Goal: Transaction & Acquisition: Subscribe to service/newsletter

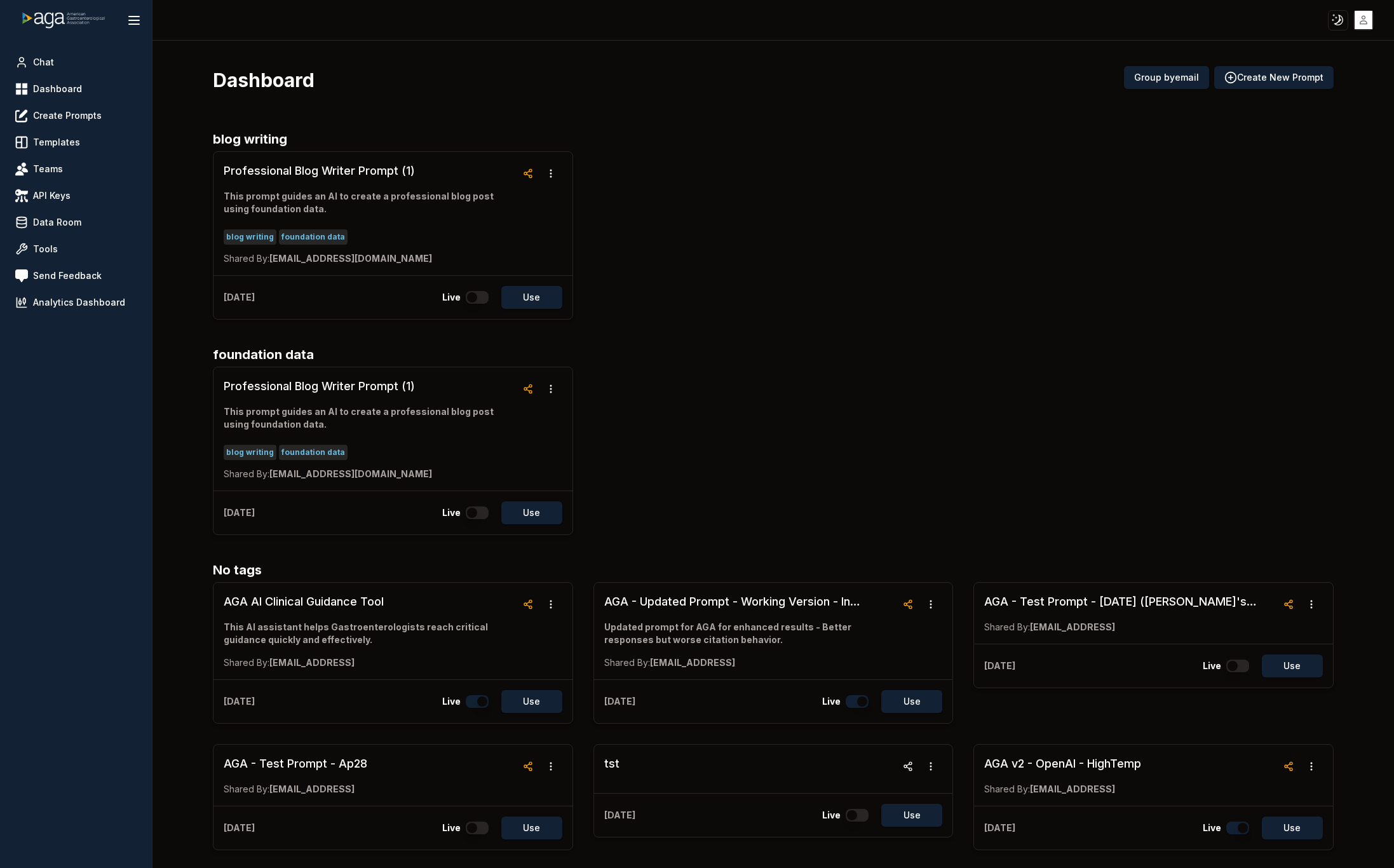
click at [54, 58] on link "Chat" at bounding box center [76, 62] width 131 height 23
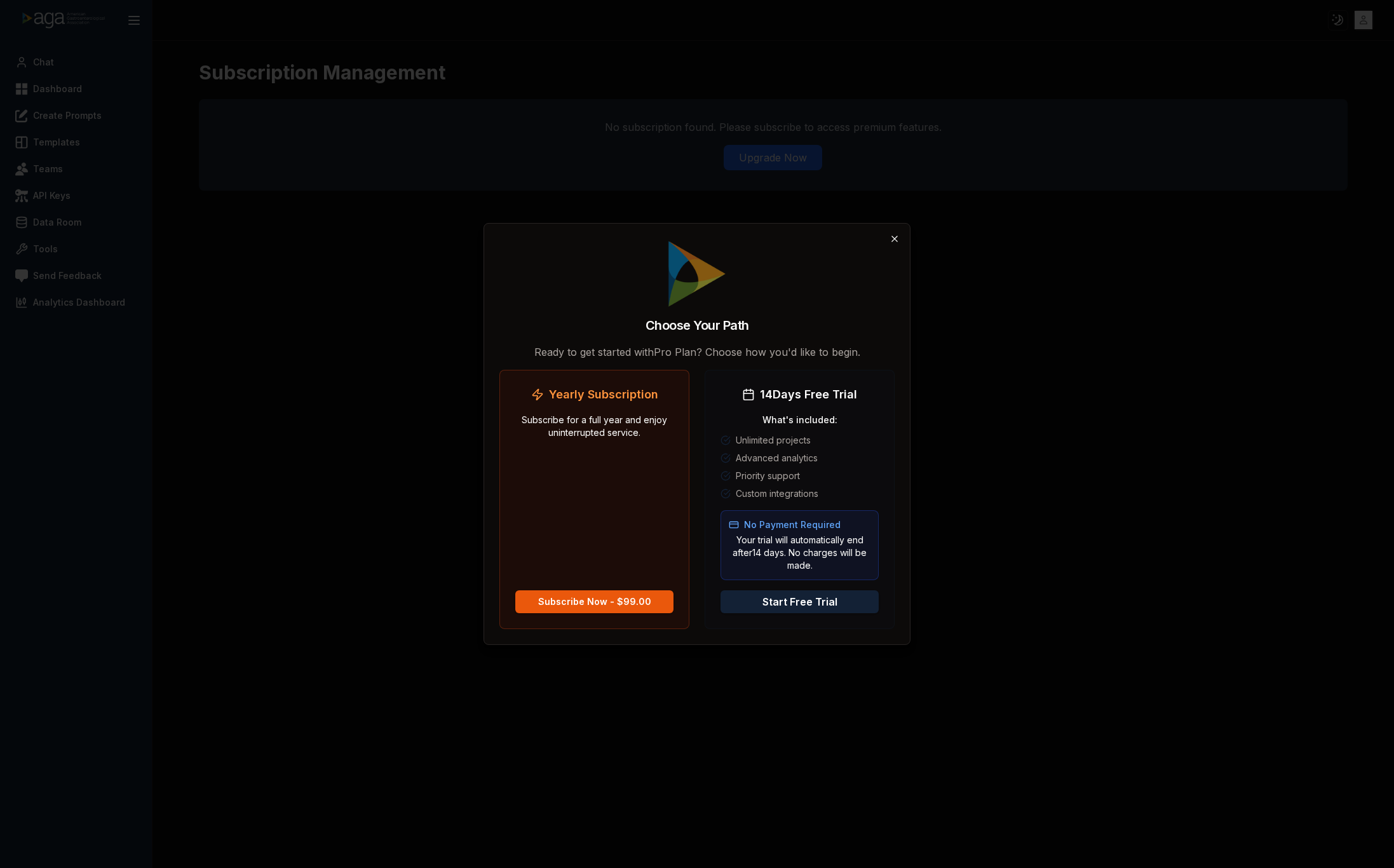
click at [896, 236] on icon "button" at bounding box center [895, 239] width 10 height 10
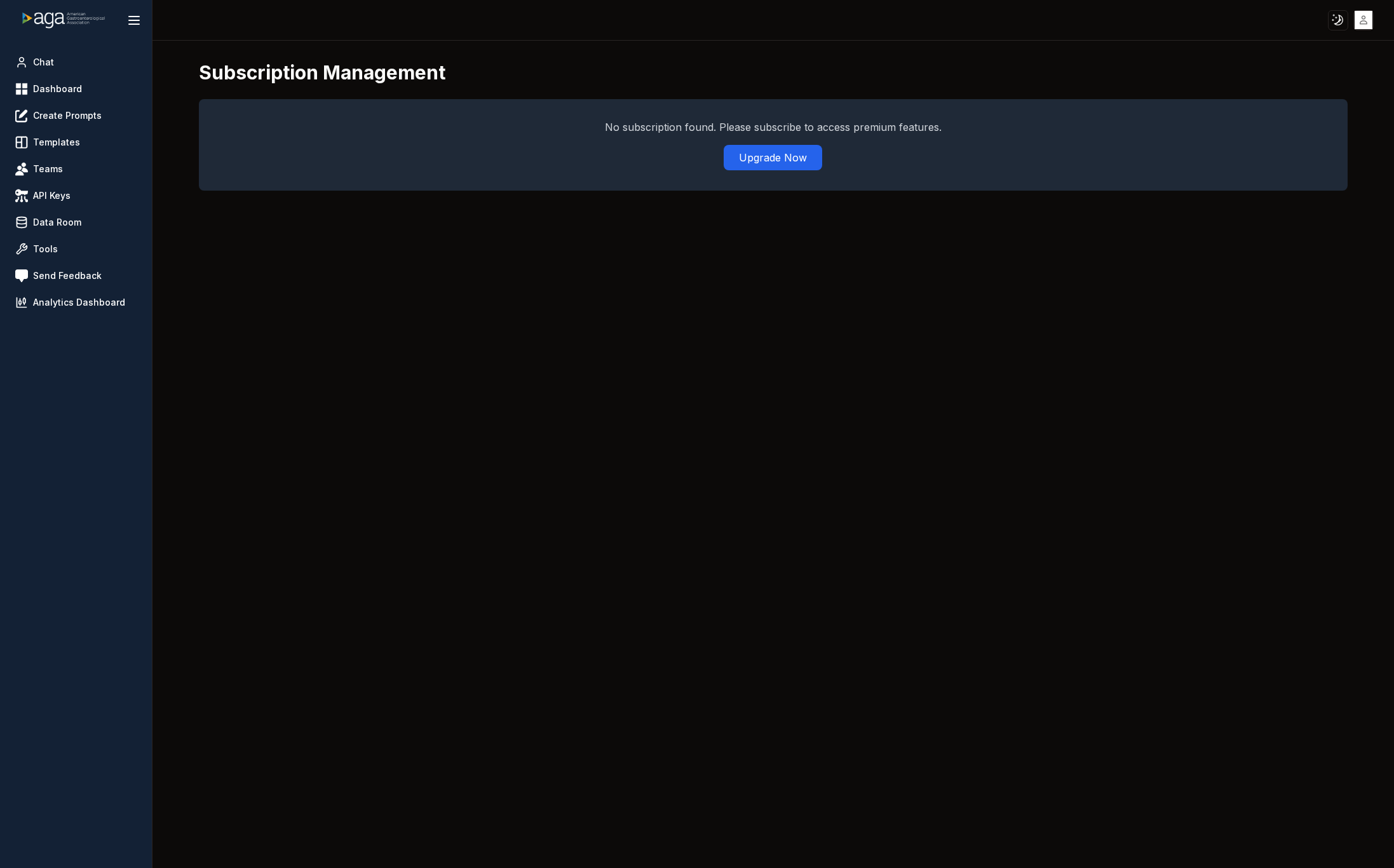
drag, startPoint x: 777, startPoint y: 160, endPoint x: 780, endPoint y: 281, distance: 121.0
click at [779, 280] on div "Subscription Management No subscription found. Please subscribe to access premi…" at bounding box center [773, 454] width 1241 height 828
click at [1363, 14] on html "Toggle theme Toggle user menu Chat Dashboard Create Prompts Templates Teams API…" at bounding box center [697, 434] width 1394 height 868
click at [1303, 141] on div "Sign out" at bounding box center [1326, 133] width 182 height 21
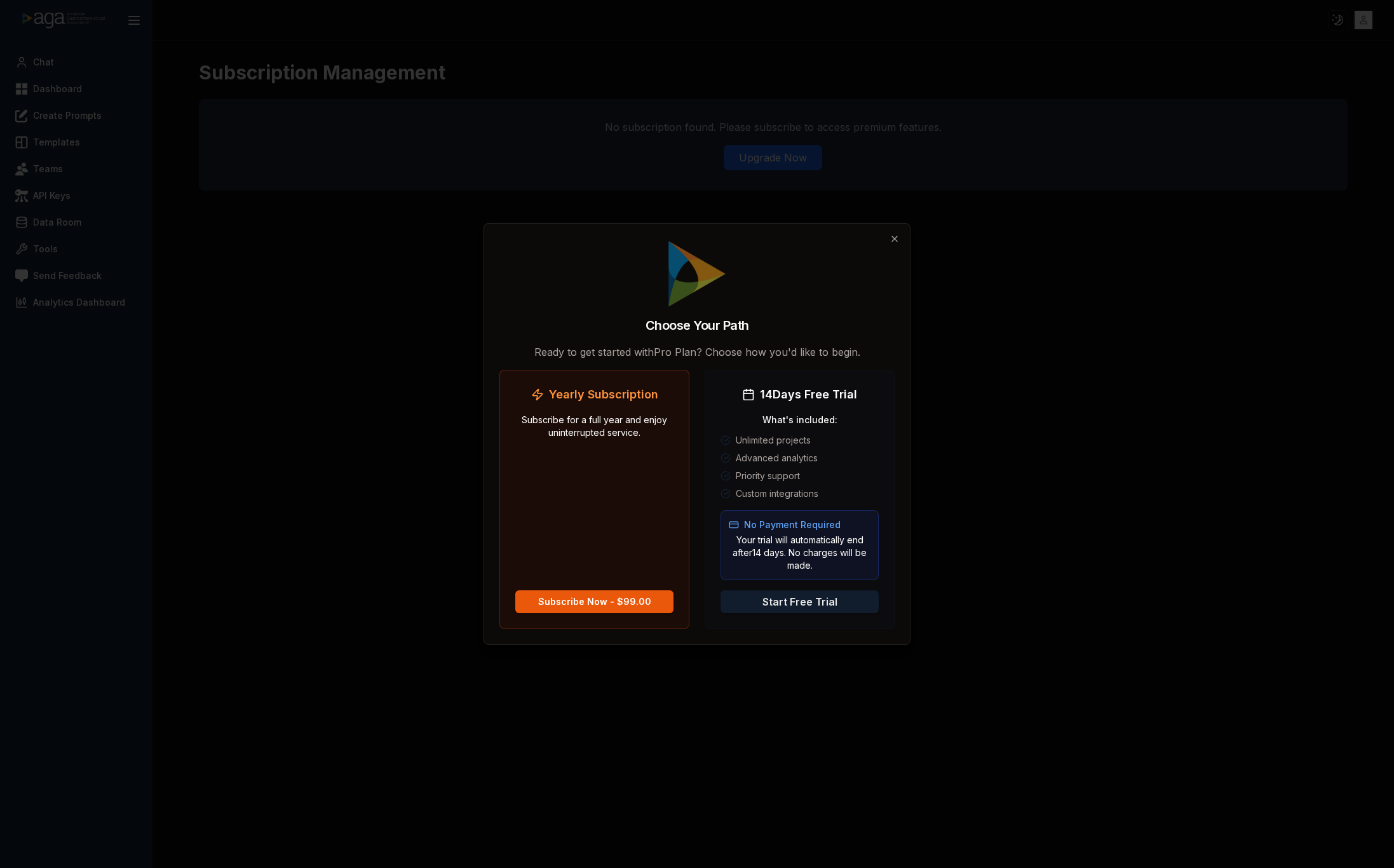
click at [819, 597] on button "Start Free Trial" at bounding box center [800, 601] width 158 height 23
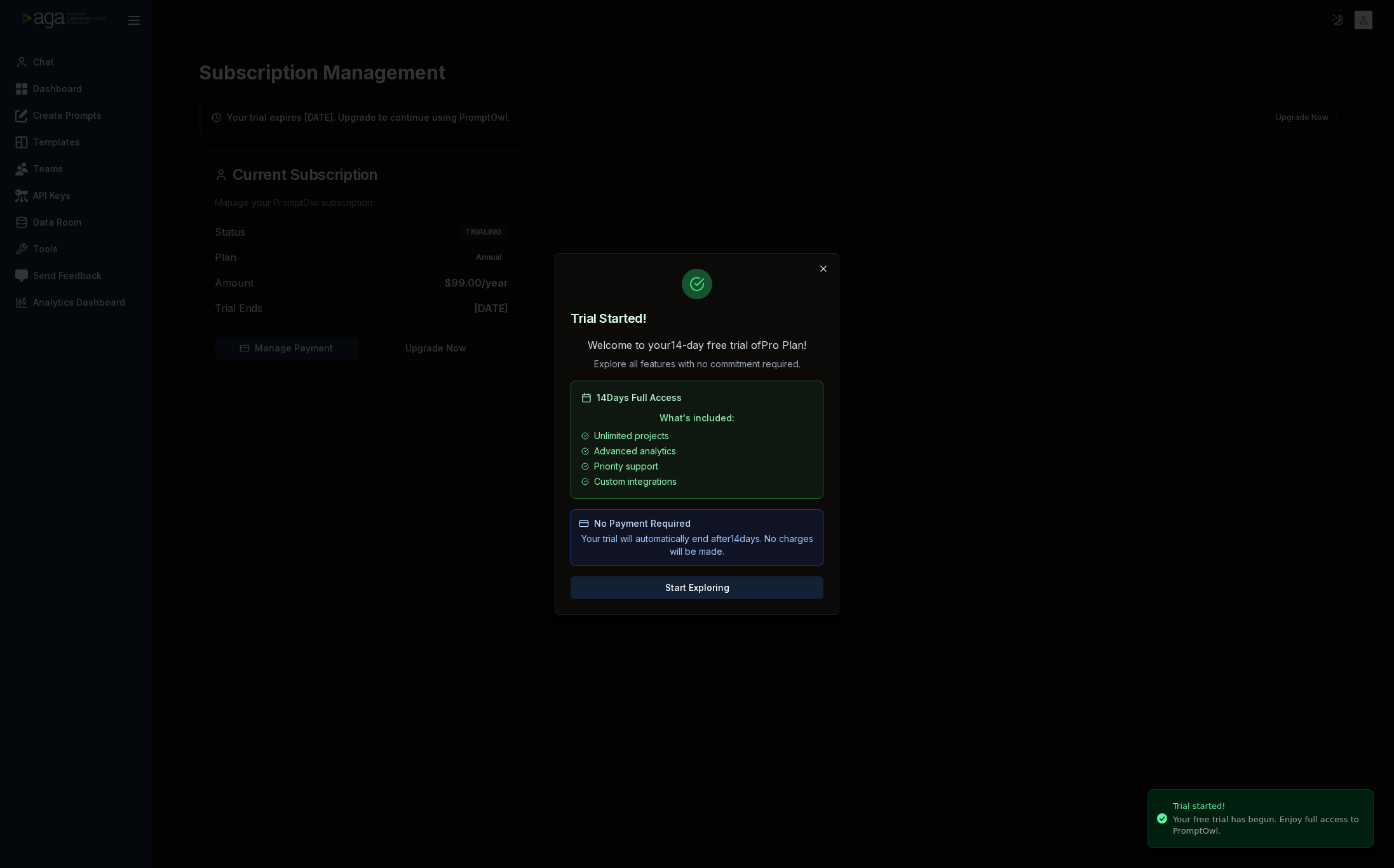
click at [823, 272] on icon "button" at bounding box center [823, 269] width 10 height 10
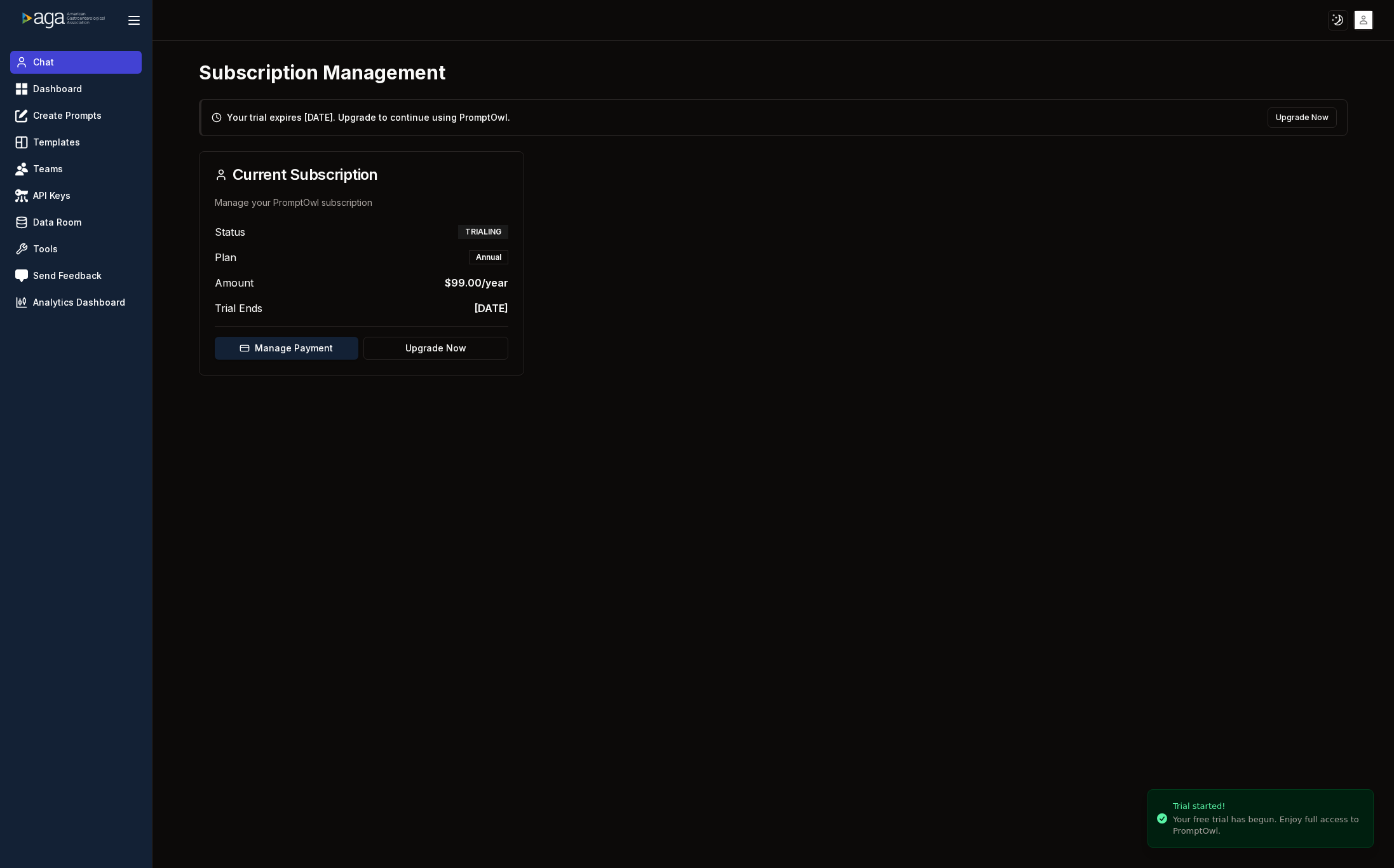
click at [78, 68] on link "Chat" at bounding box center [76, 62] width 131 height 23
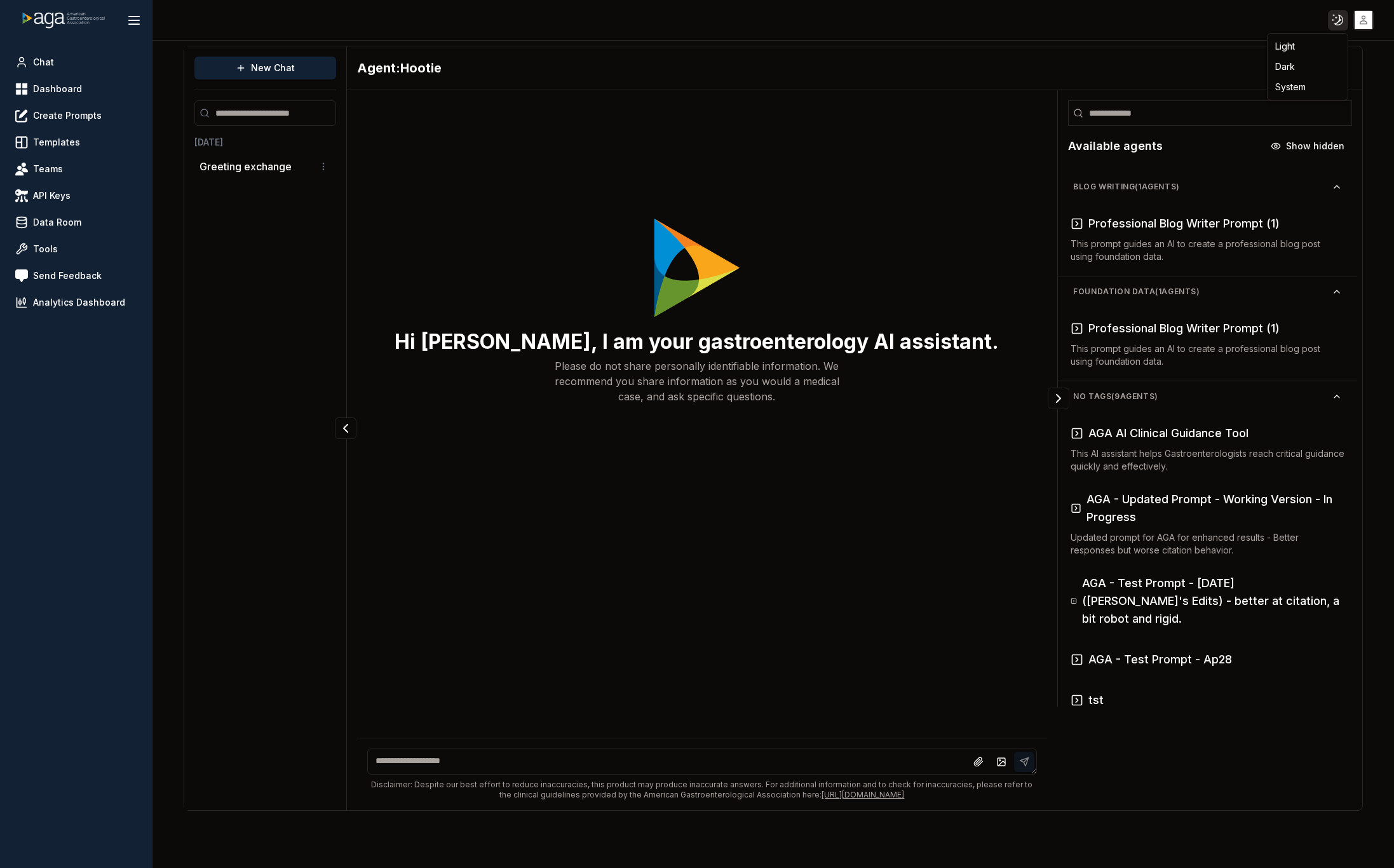
click at [1337, 20] on html "Toggle theme Toggle user menu Chat Dashboard Create Prompts Templates Teams API…" at bounding box center [697, 434] width 1394 height 868
click at [1289, 53] on div "Light" at bounding box center [1307, 46] width 75 height 21
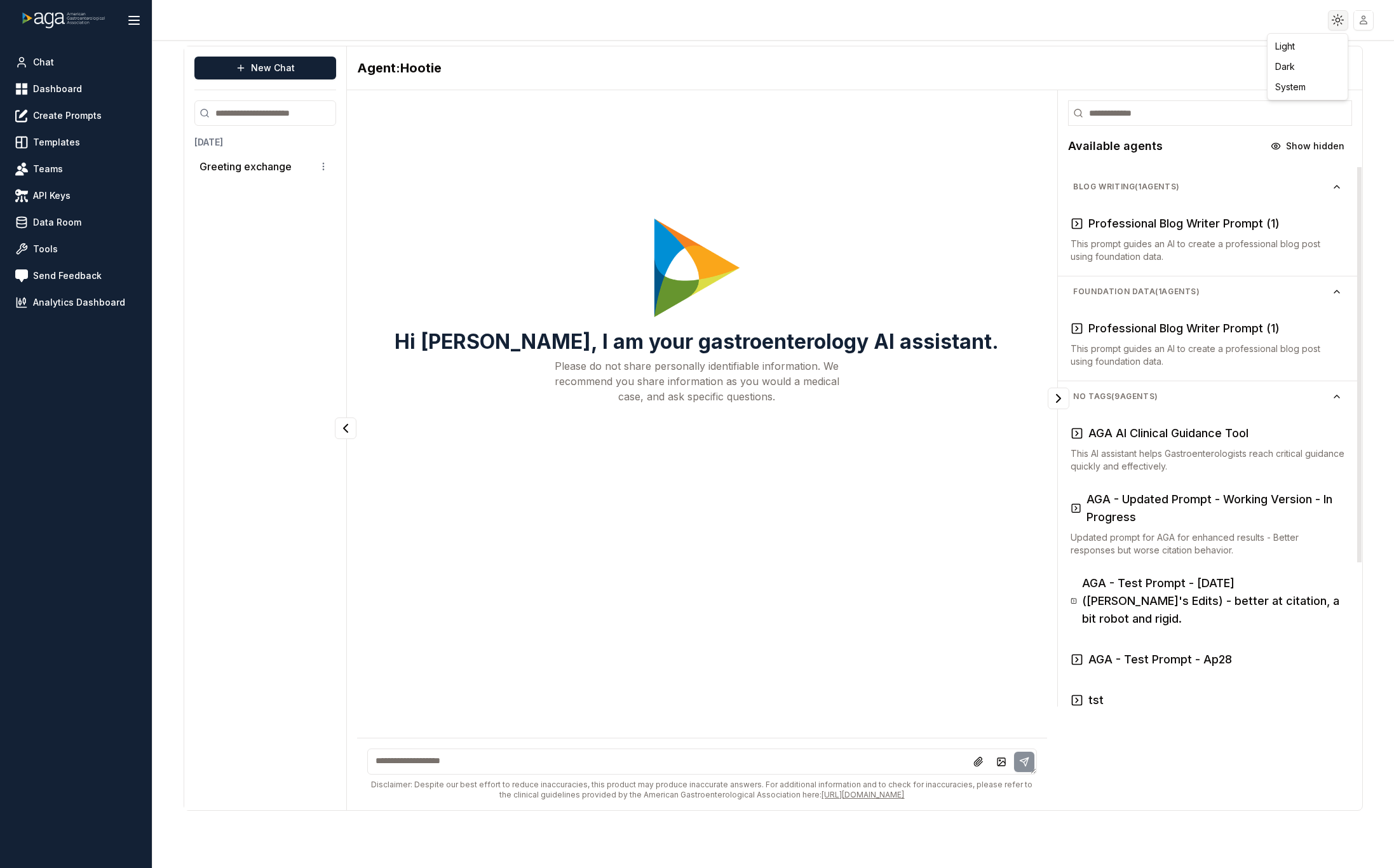
click at [1339, 13] on html "Toggle theme Toggle user menu Chat Dashboard Create Prompts Templates Teams API…" at bounding box center [697, 434] width 1394 height 868
click at [1302, 62] on div "Dark" at bounding box center [1307, 66] width 75 height 21
